Goal: Transaction & Acquisition: Subscribe to service/newsletter

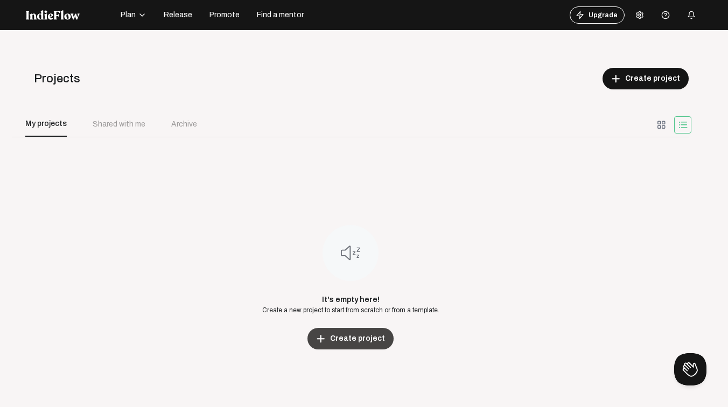
click at [355, 337] on span "Create project" at bounding box center [357, 338] width 55 height 11
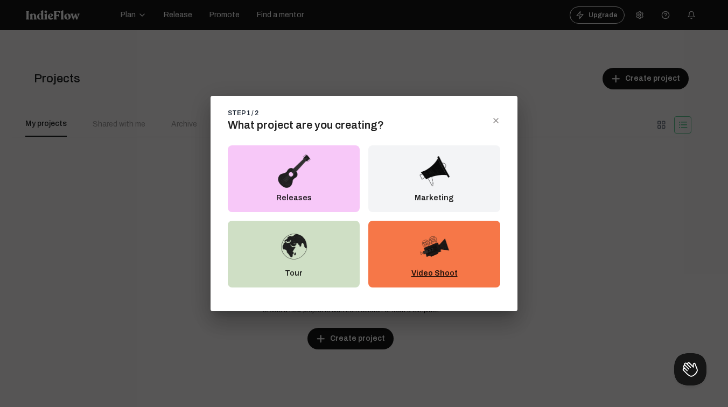
click at [436, 265] on div "Video Shoot" at bounding box center [434, 254] width 132 height 67
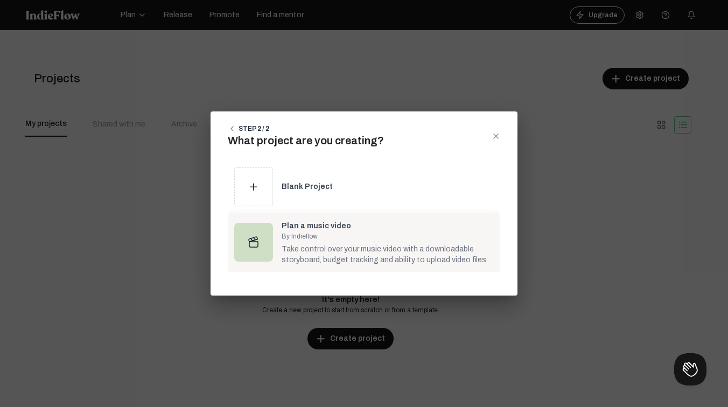
click at [369, 251] on div "Take control over your music video with a downloadable storyboard, budget track…" at bounding box center [387, 253] width 212 height 25
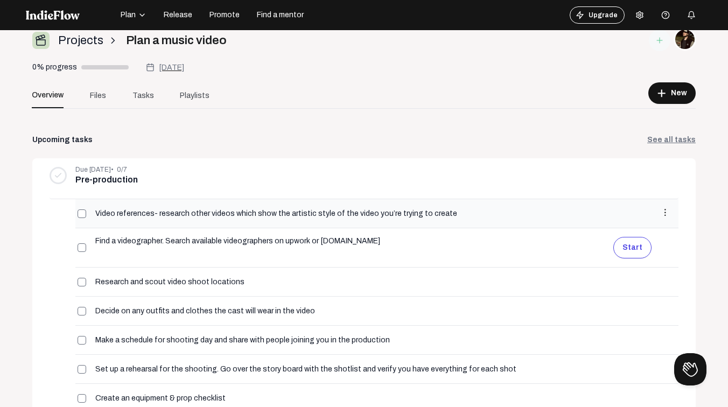
scroll to position [52, 0]
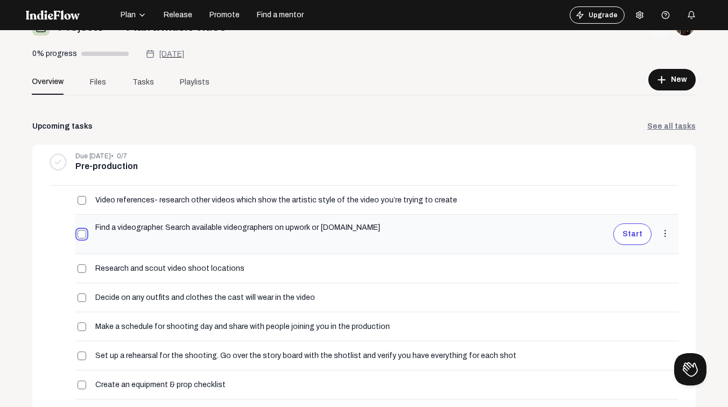
click at [82, 237] on input "checkbox" at bounding box center [81, 234] width 9 height 9
checkbox input "true"
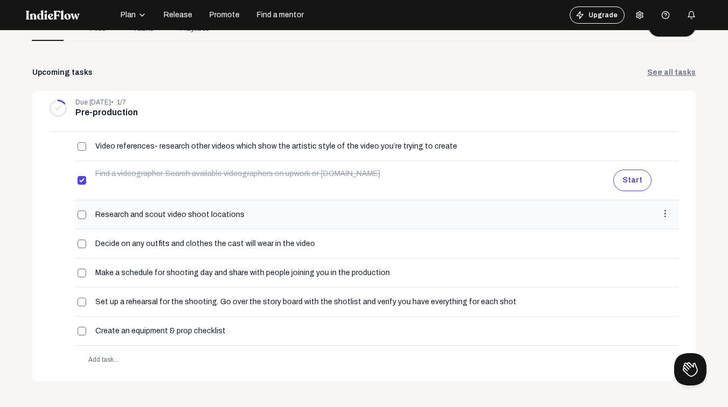
scroll to position [112, 0]
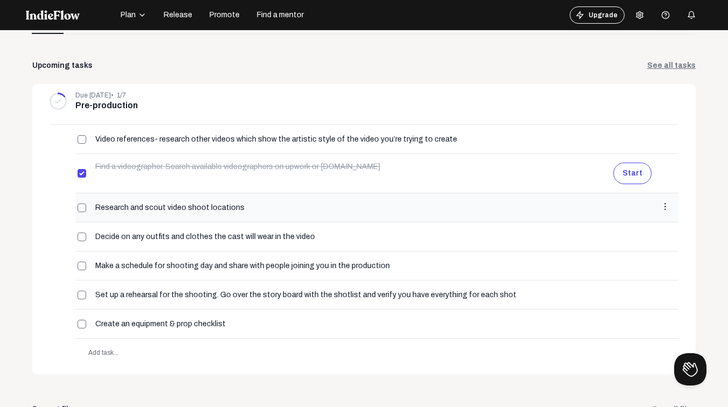
click at [622, 206] on div "Research and scout video shoot locations" at bounding box center [373, 207] width 556 height 9
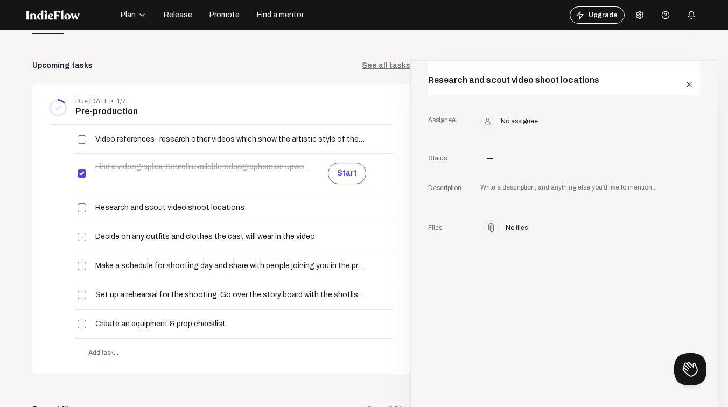
click at [69, 17] on img at bounding box center [53, 15] width 54 height 10
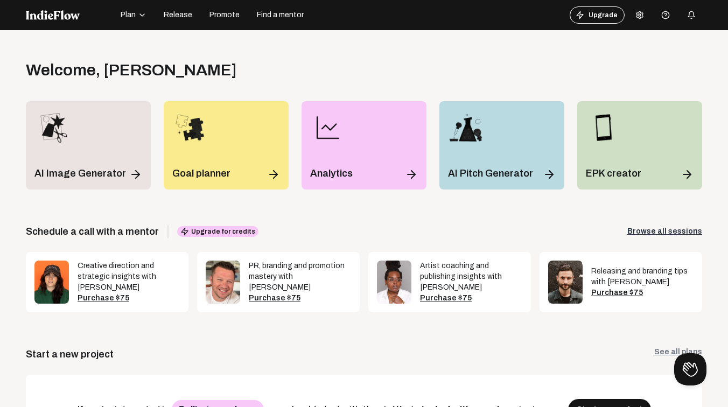
click at [69, 17] on img at bounding box center [53, 15] width 54 height 10
click at [605, 17] on button "Upgrade" at bounding box center [596, 14] width 55 height 17
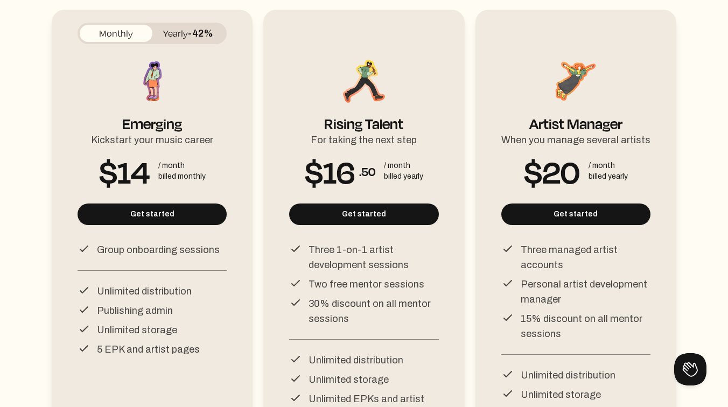
scroll to position [147, 0]
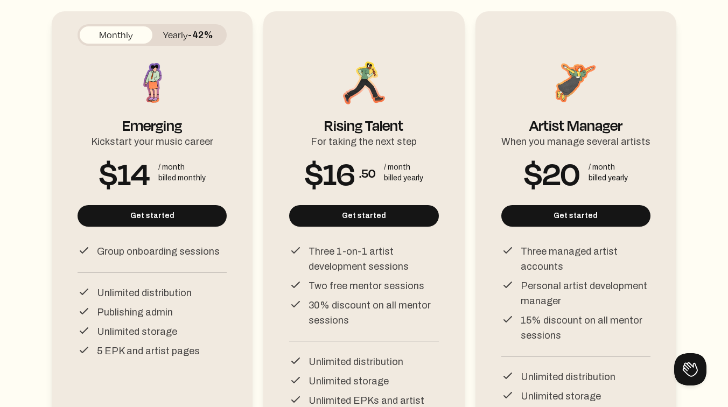
click at [177, 33] on button "Yearly -42%" at bounding box center [188, 34] width 73 height 17
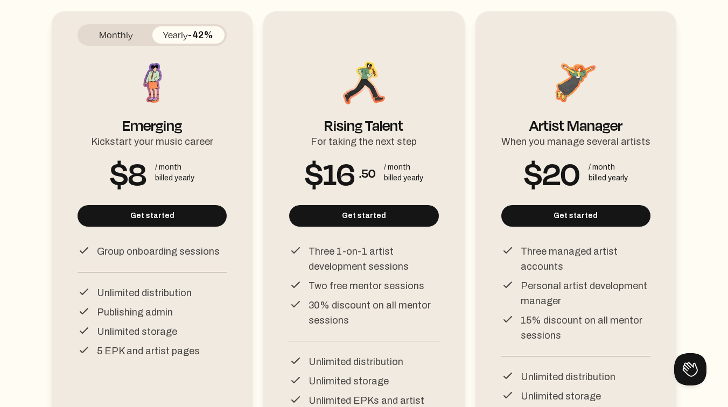
click at [118, 38] on button "Monthly" at bounding box center [116, 34] width 73 height 17
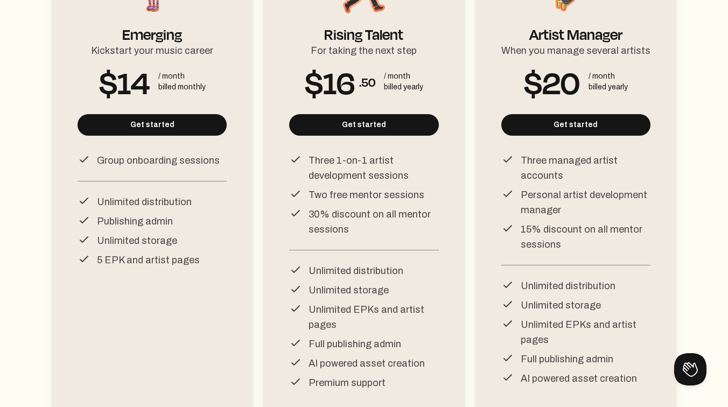
scroll to position [145, 0]
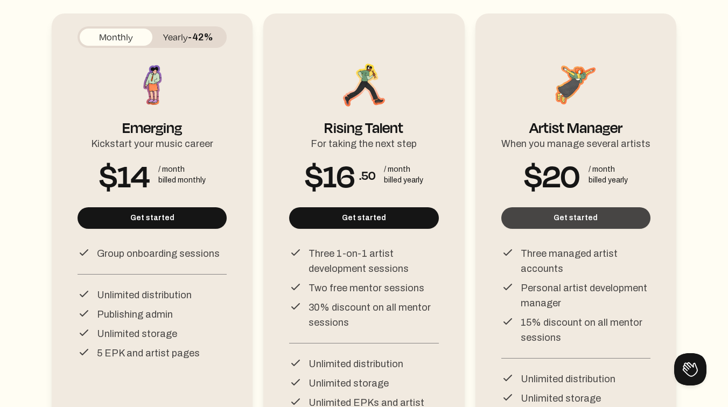
click at [614, 221] on button "Get started" at bounding box center [575, 218] width 149 height 22
click at [573, 221] on button "Get started" at bounding box center [575, 218] width 149 height 22
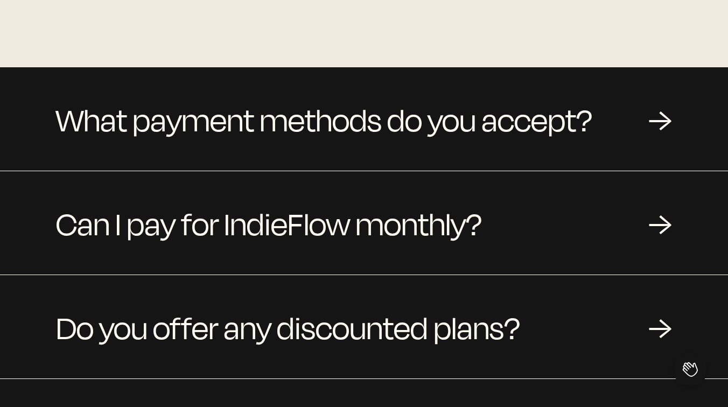
scroll to position [1042, 0]
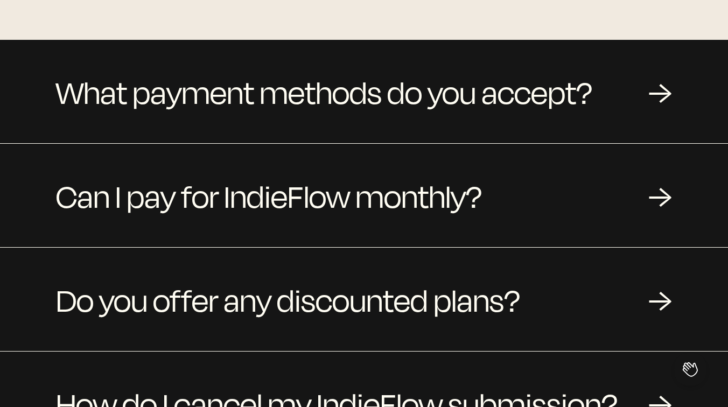
click at [573, 221] on div "Can I pay for IndieFlow monthly? →" at bounding box center [364, 195] width 728 height 103
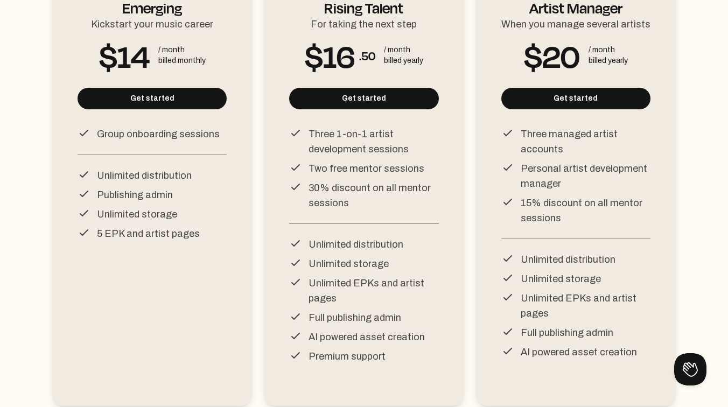
scroll to position [268, 0]
